Goal: Task Accomplishment & Management: Manage account settings

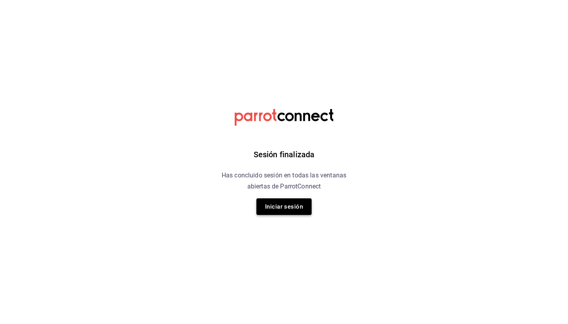
click at [307, 206] on button "Iniciar sesión" at bounding box center [284, 206] width 55 height 17
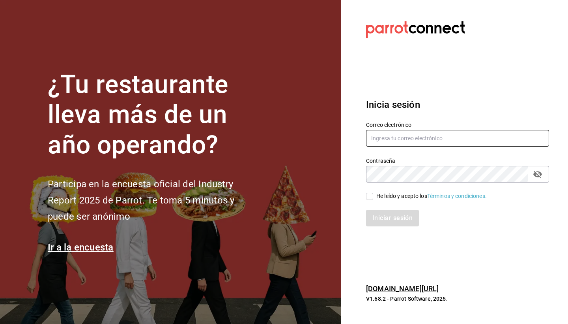
type input "[PERSON_NAME][EMAIL_ADDRESS][DOMAIN_NAME]"
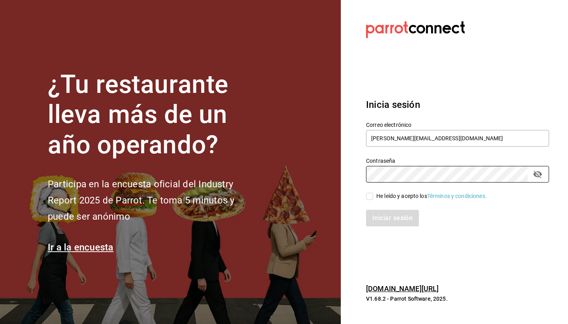
click at [369, 197] on input "He leído y acepto los Términos y condiciones." at bounding box center [369, 196] width 7 height 7
checkbox input "true"
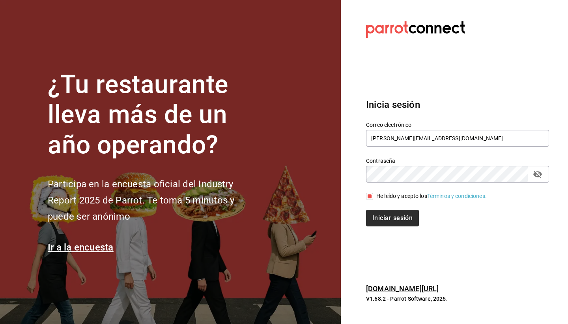
click at [392, 224] on button "Iniciar sesión" at bounding box center [392, 218] width 53 height 17
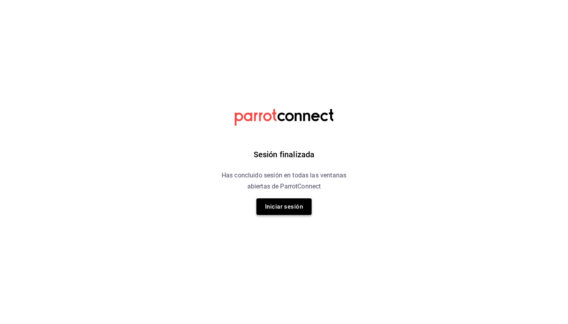
click at [281, 213] on button "Iniciar sesión" at bounding box center [284, 206] width 55 height 17
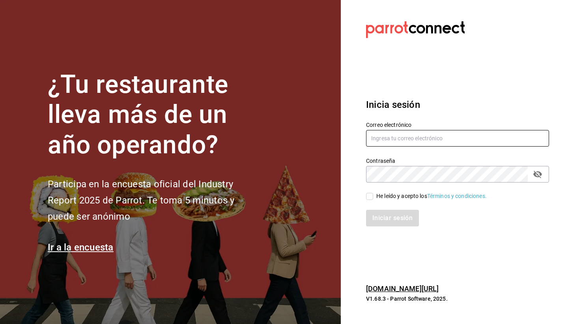
type input "[PERSON_NAME][EMAIL_ADDRESS][DOMAIN_NAME]"
click at [369, 198] on input "He leído y acepto los Términos y condiciones." at bounding box center [369, 196] width 7 height 7
checkbox input "true"
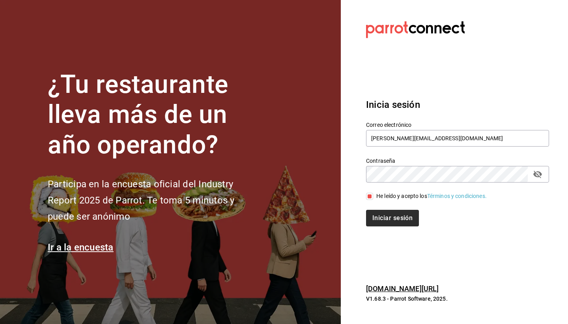
click at [386, 223] on button "Iniciar sesión" at bounding box center [392, 218] width 53 height 17
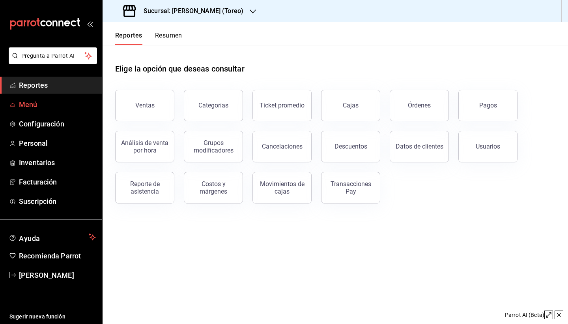
click at [35, 103] on span "Menú" at bounding box center [57, 104] width 77 height 11
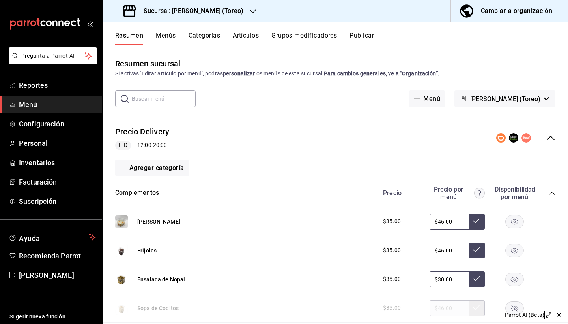
click at [537, 12] on div "Cambiar a organización" at bounding box center [516, 11] width 71 height 11
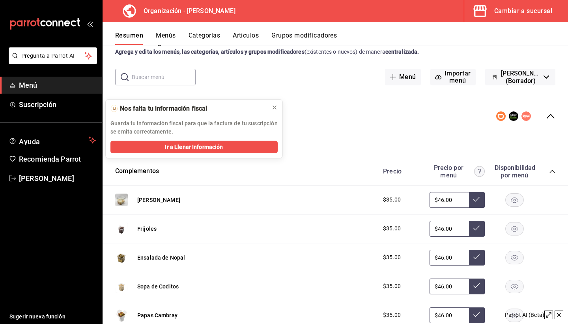
scroll to position [34, 0]
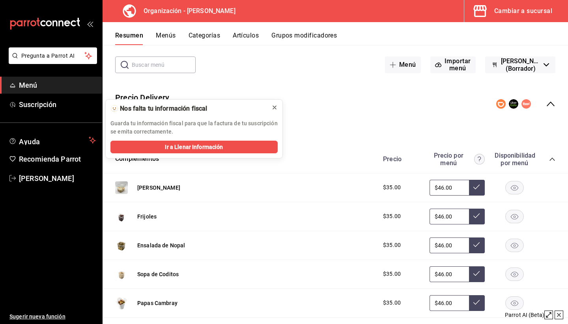
click at [274, 107] on icon at bounding box center [275, 107] width 6 height 6
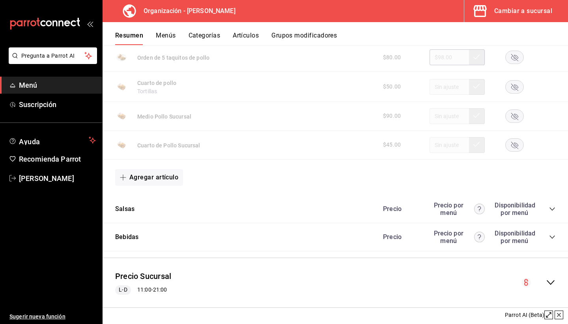
scroll to position [753, 0]
click at [553, 282] on icon "collapse-menu-row" at bounding box center [550, 282] width 9 height 9
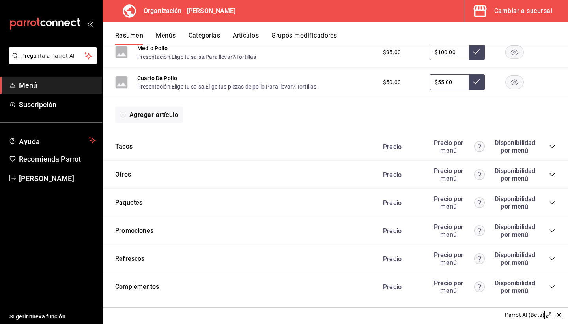
scroll to position [1248, 0]
click at [554, 200] on icon "collapse-category-row" at bounding box center [552, 203] width 6 height 6
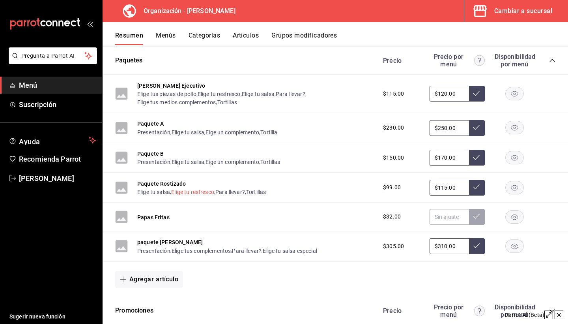
scroll to position [1390, 0]
click at [173, 183] on button "Paquete Rostizado" at bounding box center [161, 184] width 49 height 8
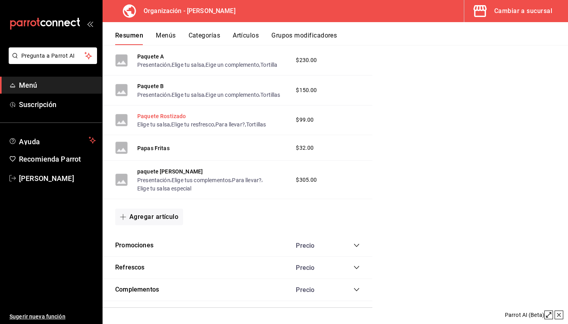
scroll to position [1332, 0]
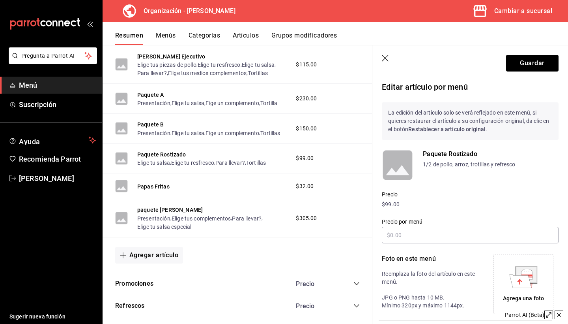
type input "$115.00"
click at [174, 33] on button "Menús" at bounding box center [166, 38] width 20 height 13
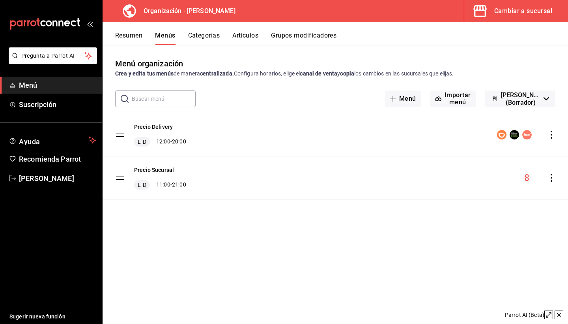
click at [549, 178] on icon "actions" at bounding box center [552, 178] width 8 height 8
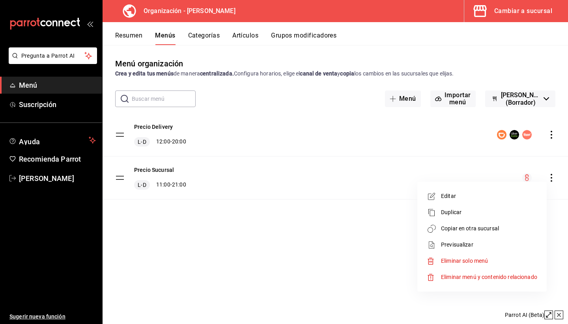
click at [256, 187] on div at bounding box center [284, 162] width 568 height 324
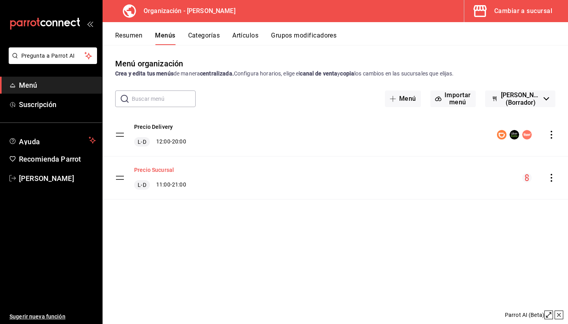
click at [159, 169] on button "Precio Sucursal" at bounding box center [154, 170] width 40 height 8
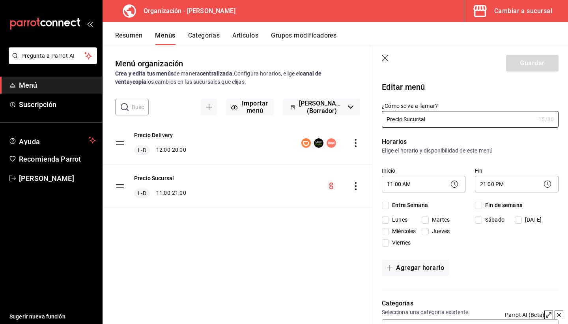
checkbox input "true"
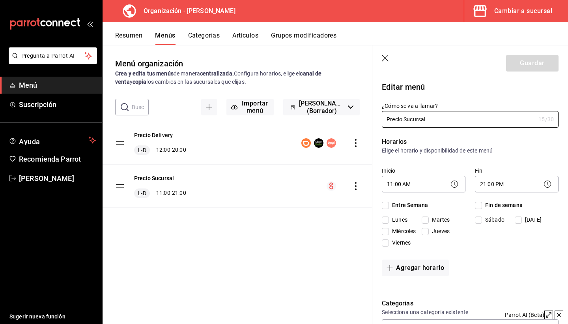
checkbox input "true"
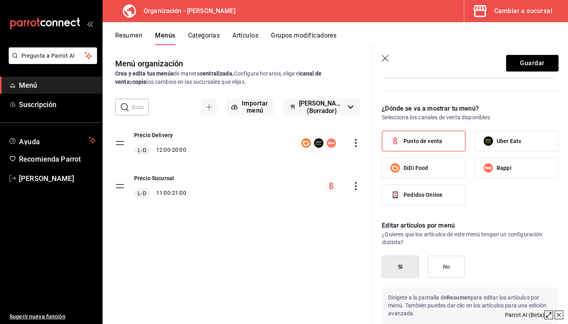
scroll to position [425, 0]
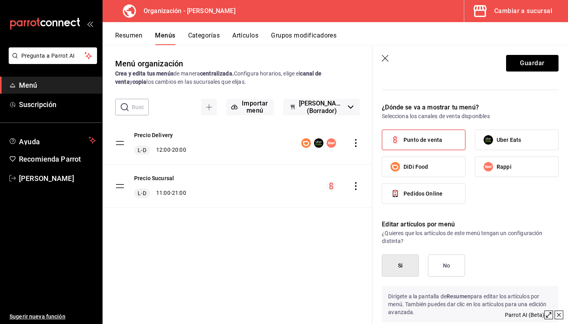
click at [136, 39] on button "Resumen" at bounding box center [128, 38] width 27 height 13
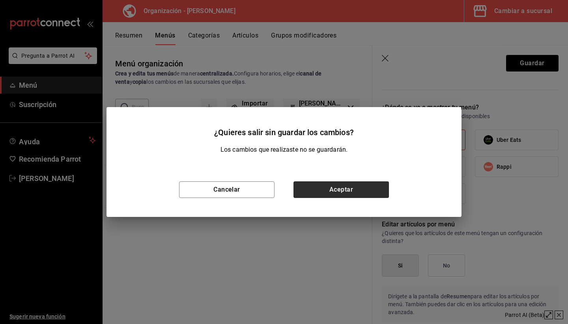
click at [322, 194] on button "Aceptar" at bounding box center [342, 189] width 96 height 17
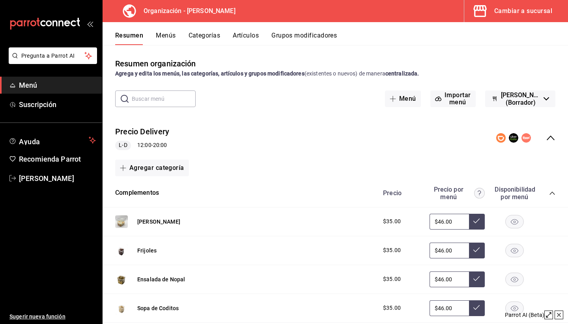
click at [549, 192] on span "collapse-category-row" at bounding box center [552, 193] width 6 height 6
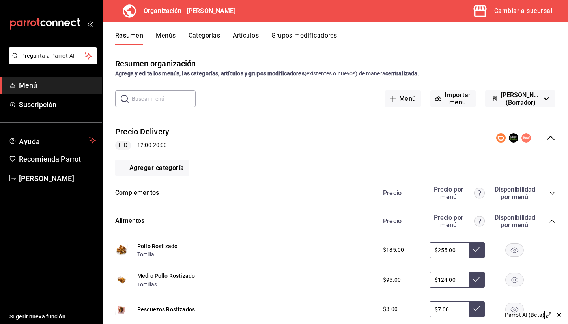
click at [34, 84] on span "Menú" at bounding box center [57, 85] width 77 height 11
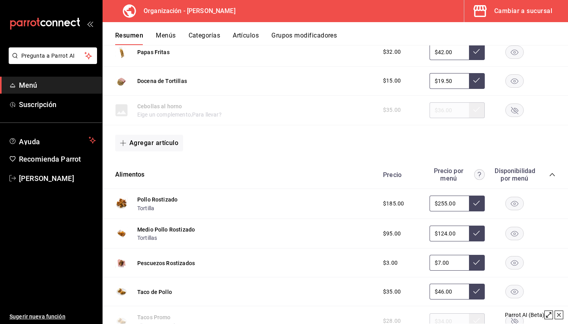
scroll to position [312, 0]
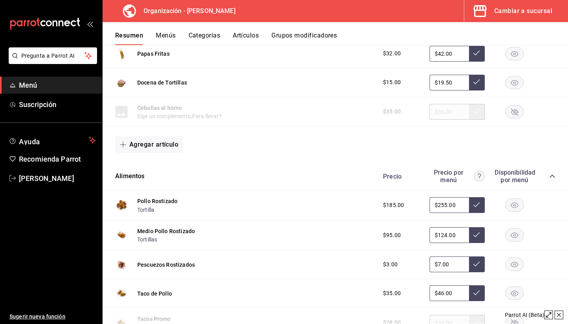
click at [553, 176] on icon "collapse-category-row" at bounding box center [552, 176] width 6 height 6
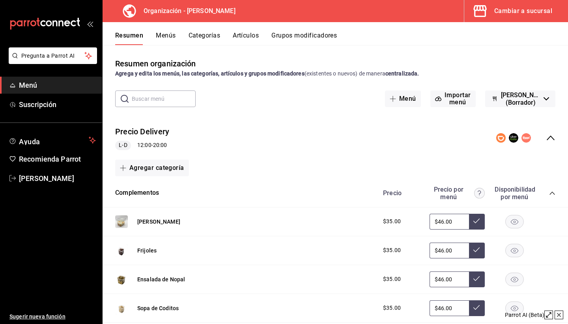
scroll to position [0, 0]
click at [36, 86] on span "Menú" at bounding box center [57, 85] width 77 height 11
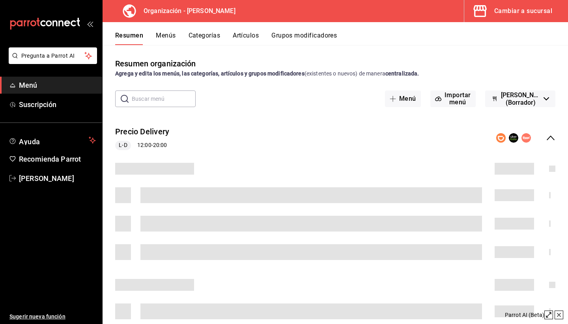
click at [174, 37] on button "Menús" at bounding box center [166, 38] width 20 height 13
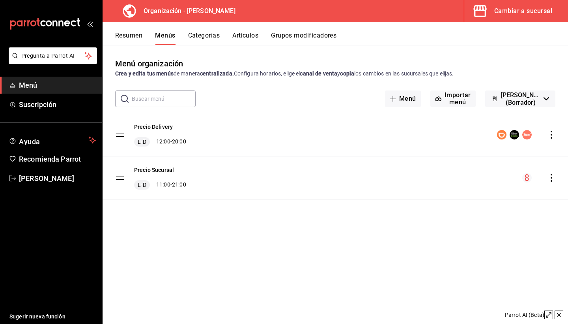
click at [215, 34] on button "Categorías" at bounding box center [204, 38] width 32 height 13
